Goal: Information Seeking & Learning: Compare options

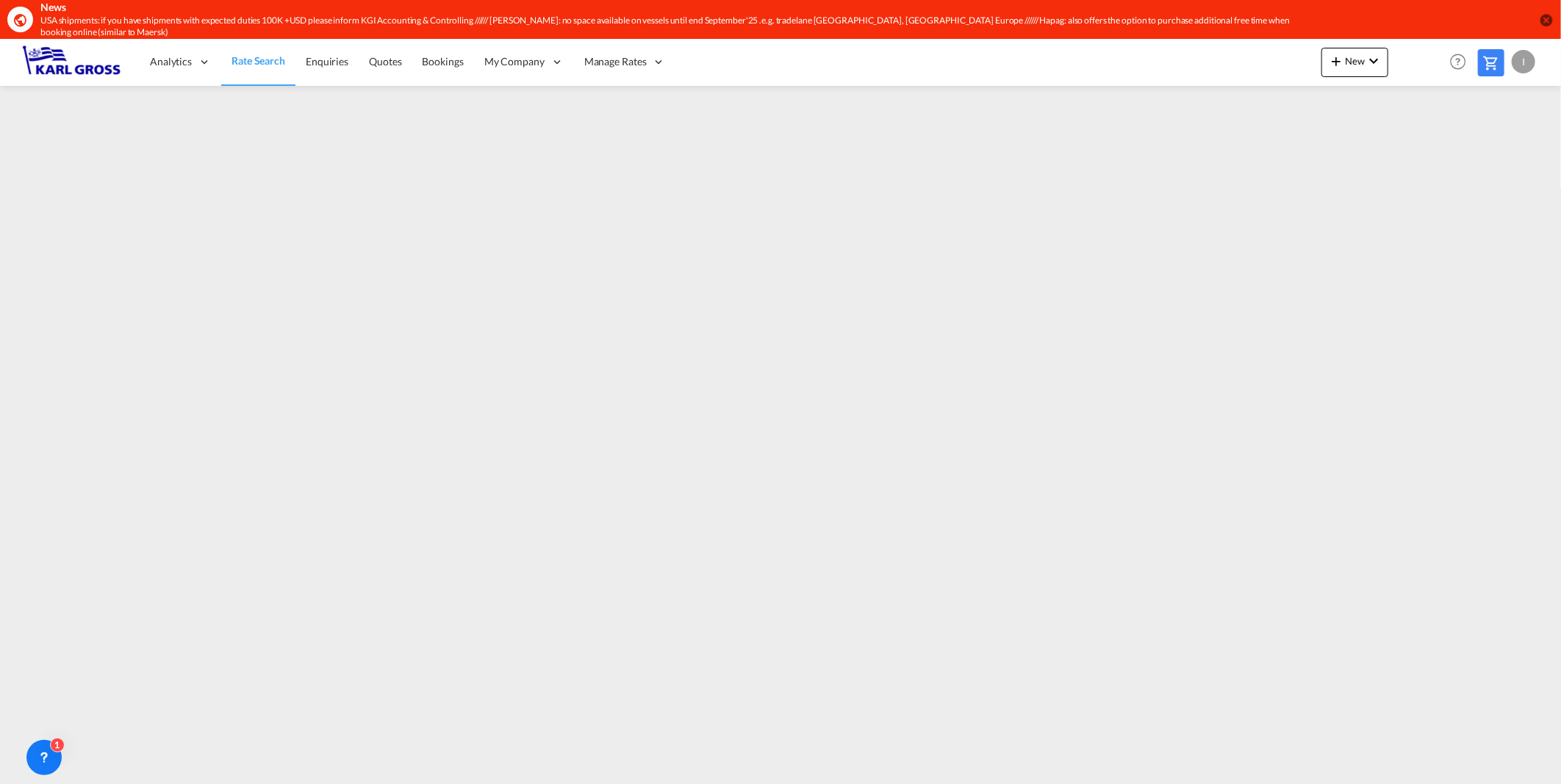
click at [1548, 13] on md-icon "icon-close-circle" at bounding box center [1546, 20] width 14 height 14
